Goal: Complete application form

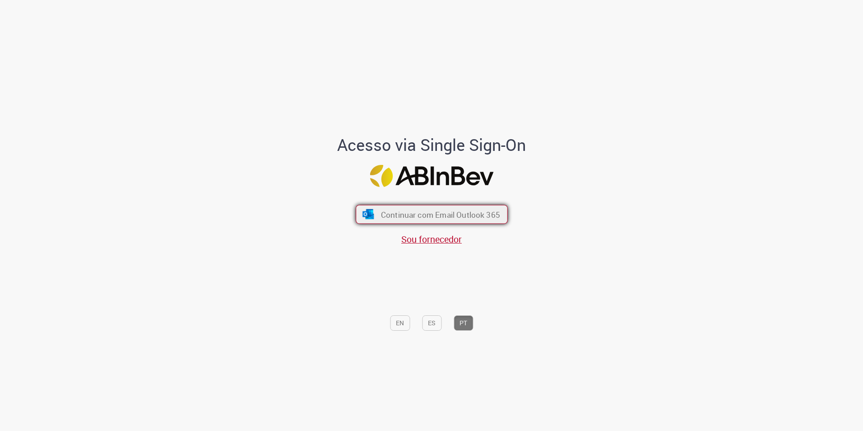
click at [427, 216] on span "Continuar com Email Outlook 365" at bounding box center [439, 214] width 119 height 10
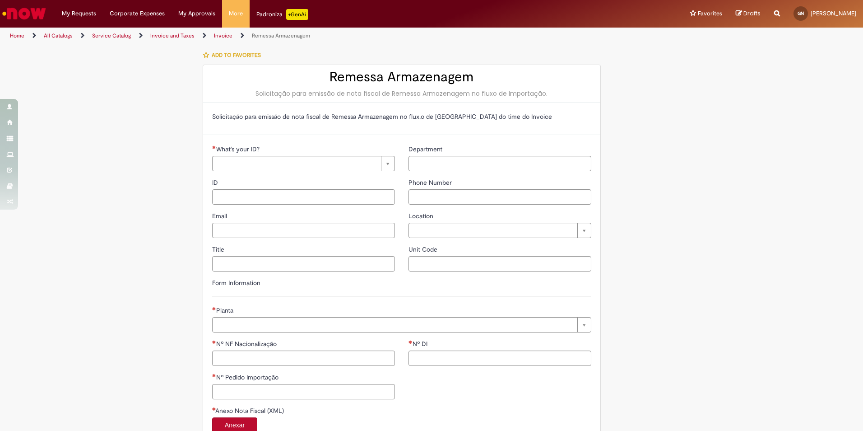
type input "**********"
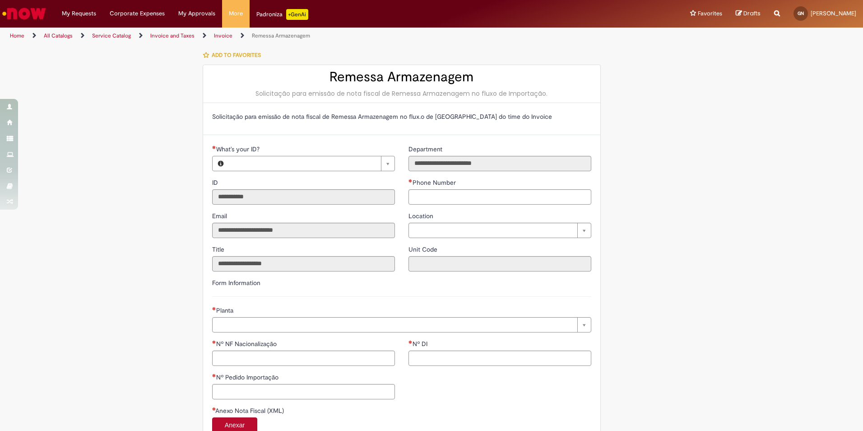
type input "**********"
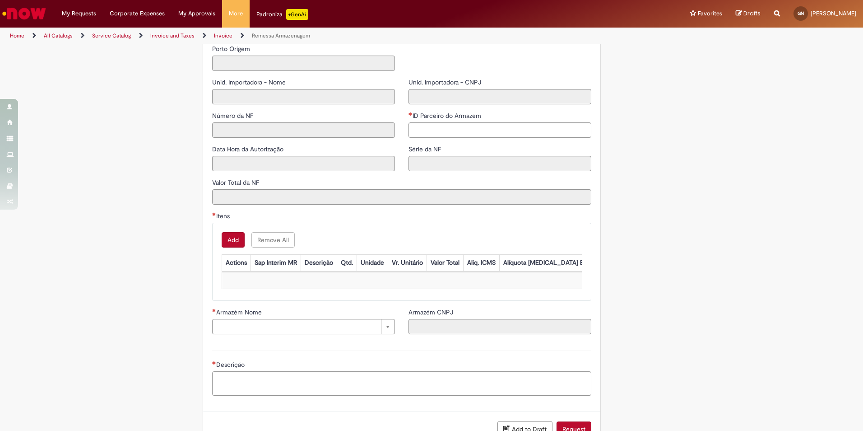
scroll to position [437, 0]
